Goal: Task Accomplishment & Management: Manage account settings

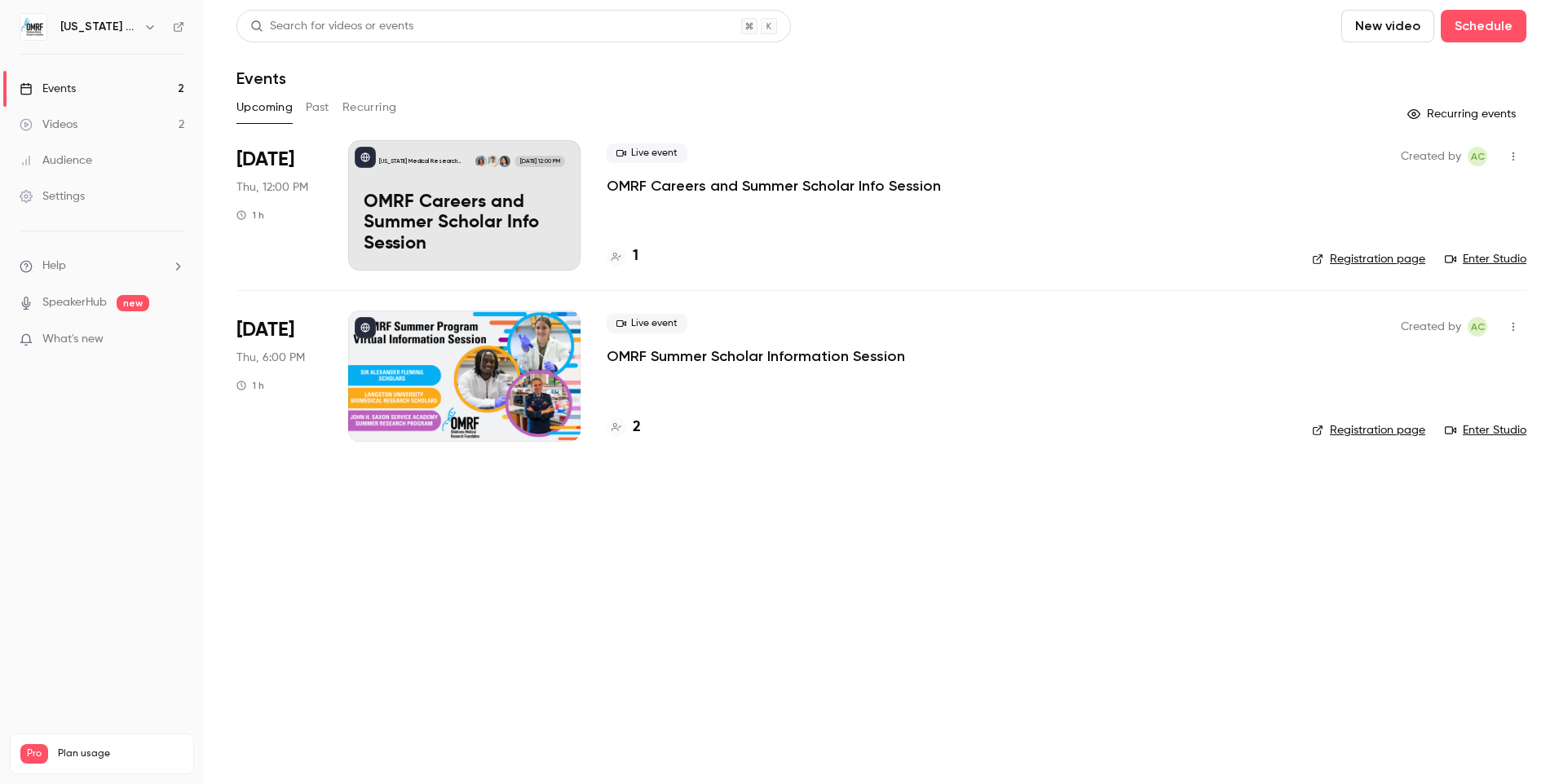
click at [395, 183] on div "[US_STATE] Medical Research Foundation [DATE] 12:00 PM OMRF Careers and Summer …" at bounding box center [464, 206] width 232 height 131
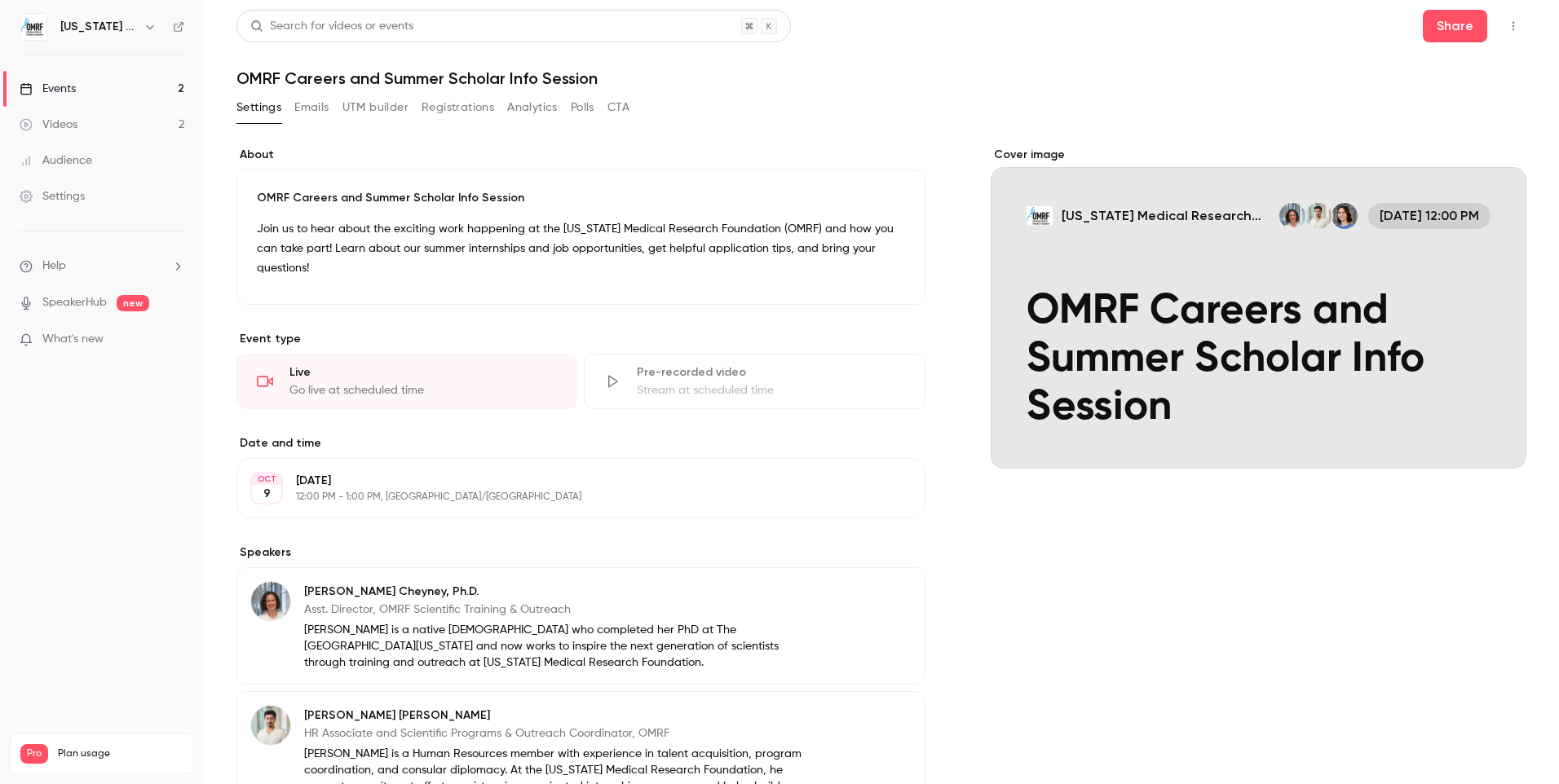
click at [445, 103] on button "Registrations" at bounding box center [458, 107] width 73 height 26
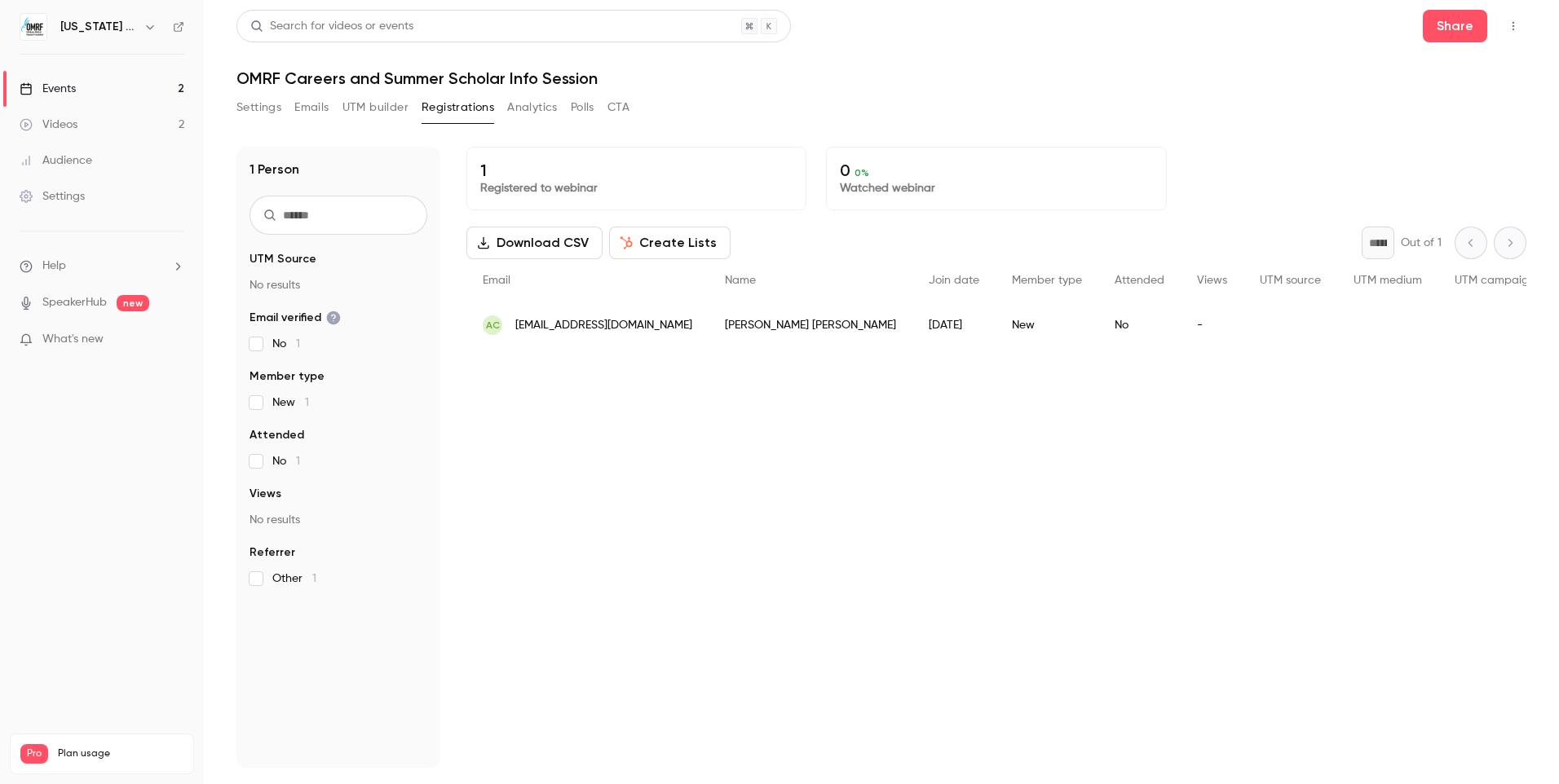
click at [258, 98] on button "Settings" at bounding box center [259, 107] width 45 height 26
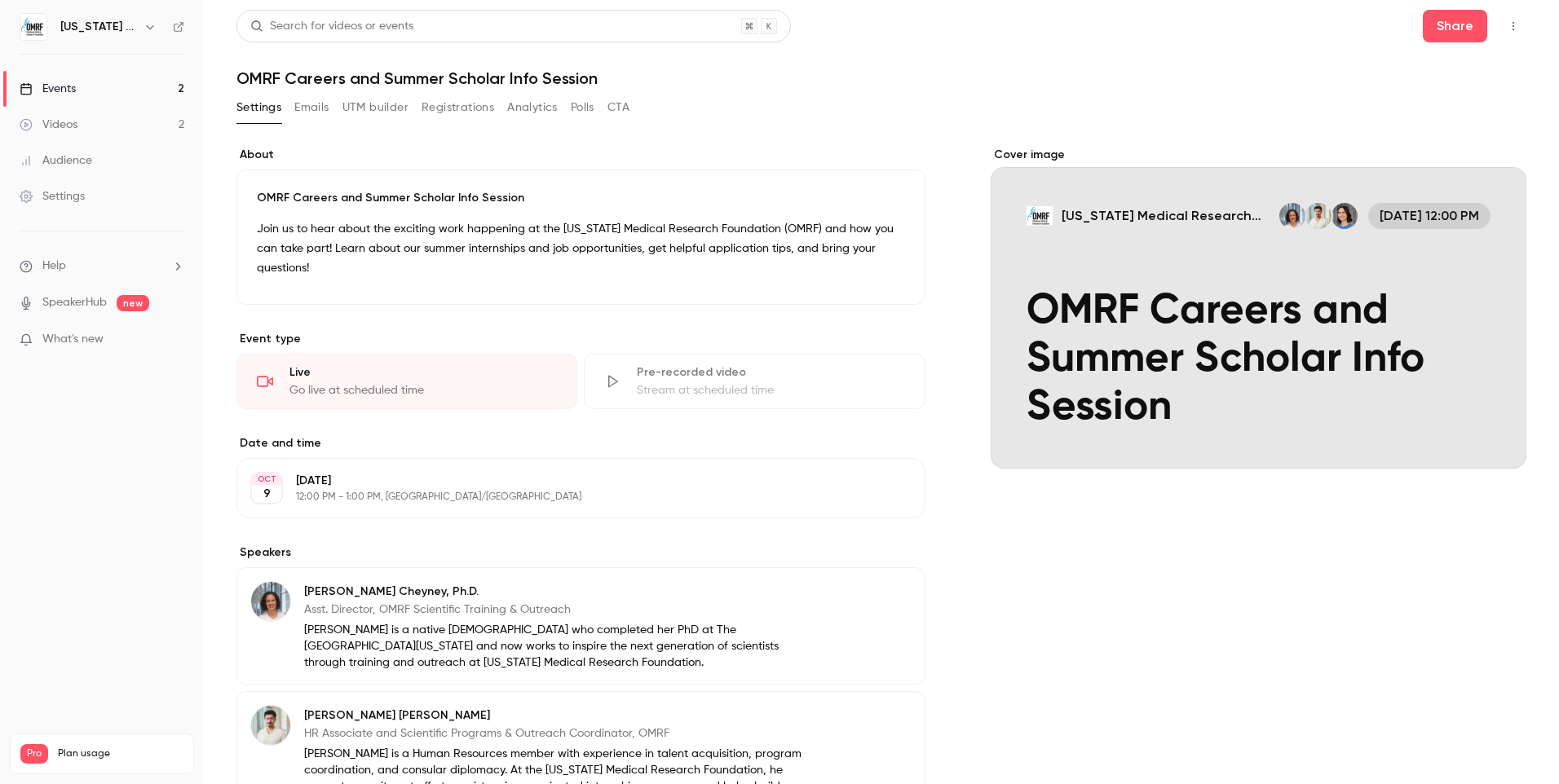
click at [1339, 342] on div "Cover image" at bounding box center [1258, 308] width 536 height 322
click at [0, 0] on input "[US_STATE] Medical Research Foundation [DATE] 12:00 PM OMRF Careers and Summer …" at bounding box center [0, 0] width 0 height 0
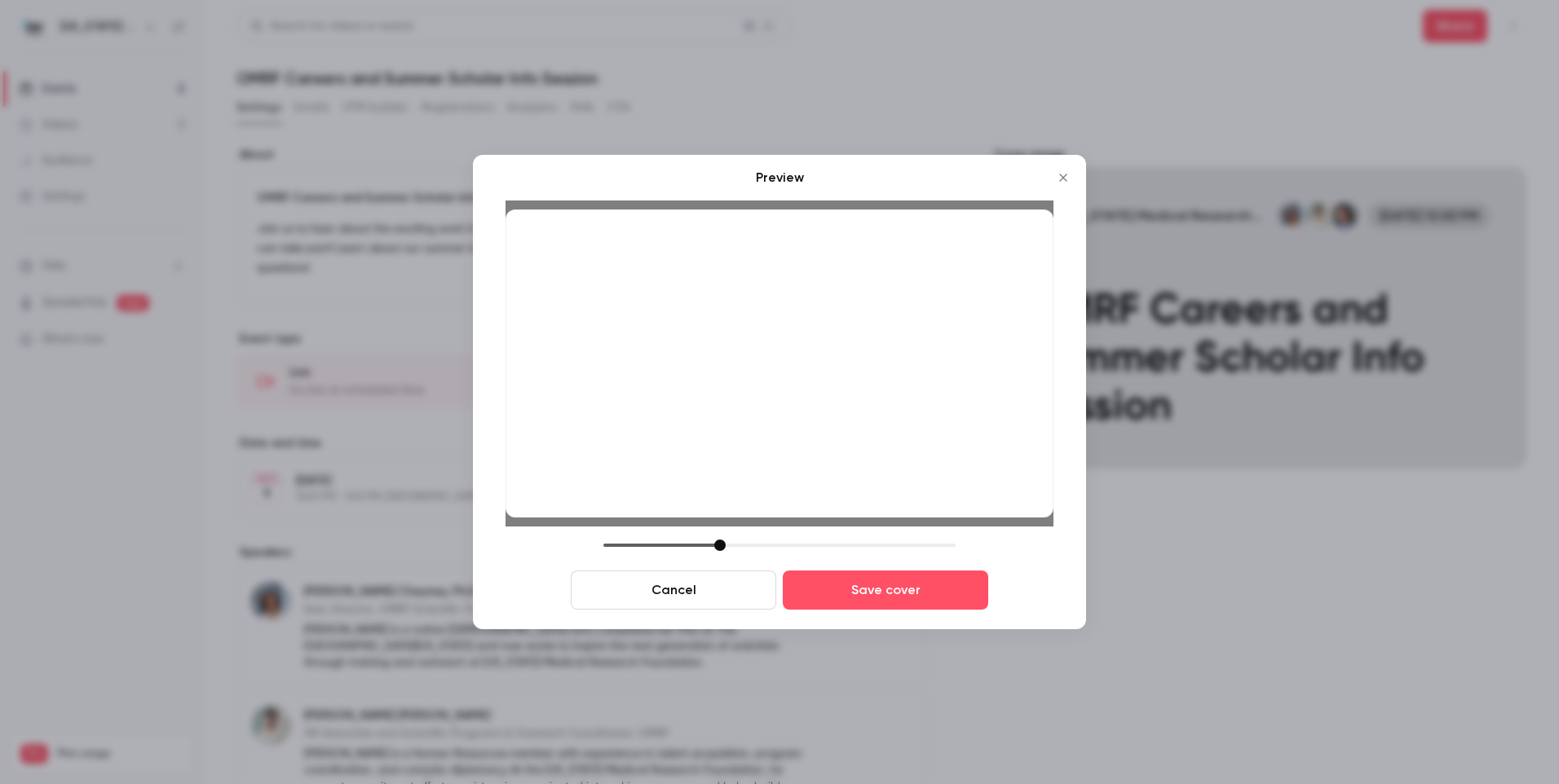
drag, startPoint x: 899, startPoint y: 423, endPoint x: 899, endPoint y: 432, distance: 9.0
click at [899, 432] on div at bounding box center [780, 363] width 548 height 308
click at [899, 591] on button "Save cover" at bounding box center [885, 589] width 206 height 39
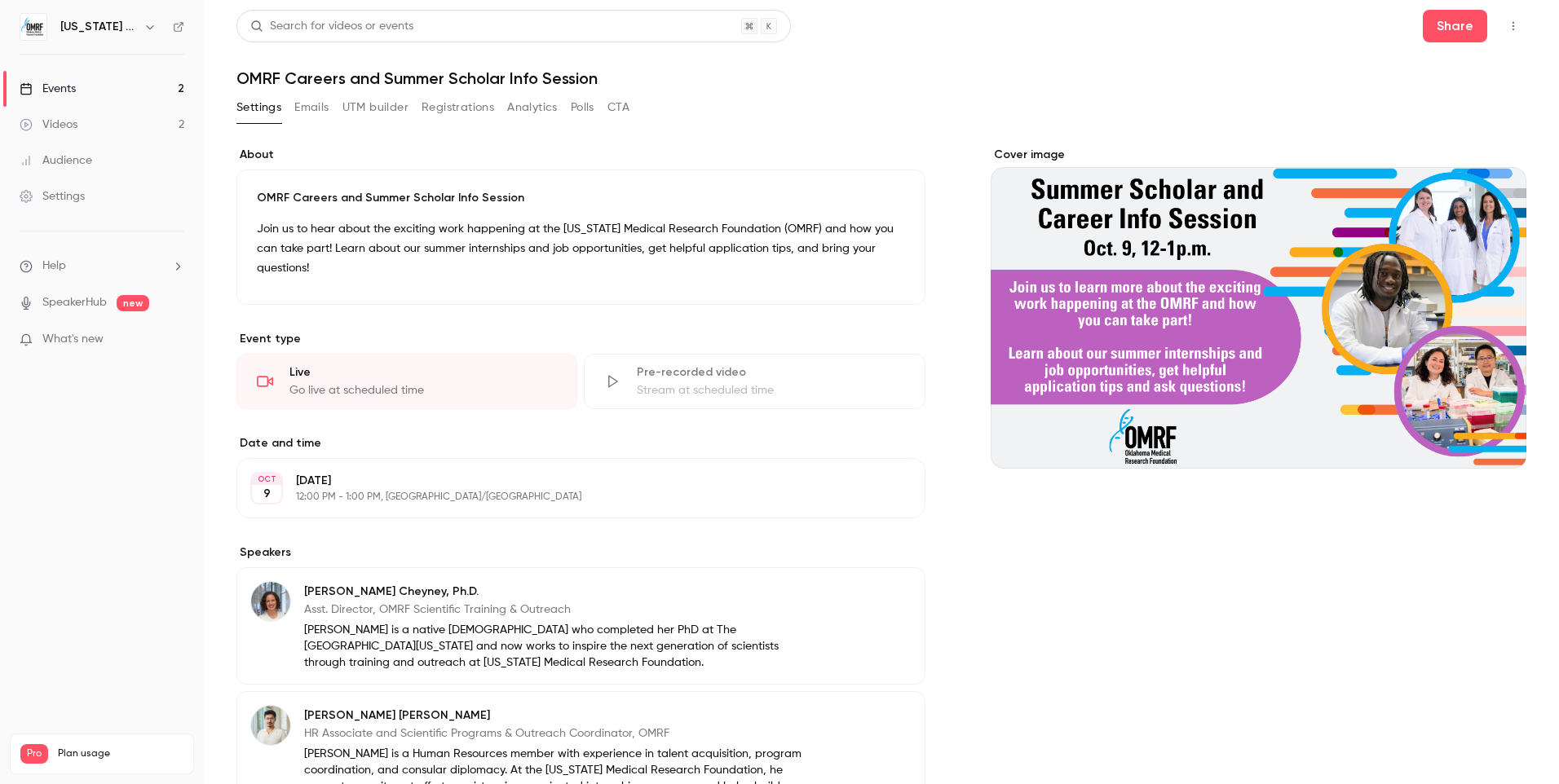
click at [88, 83] on link "Events 2" at bounding box center [102, 88] width 204 height 36
